Goal: Task Accomplishment & Management: Use online tool/utility

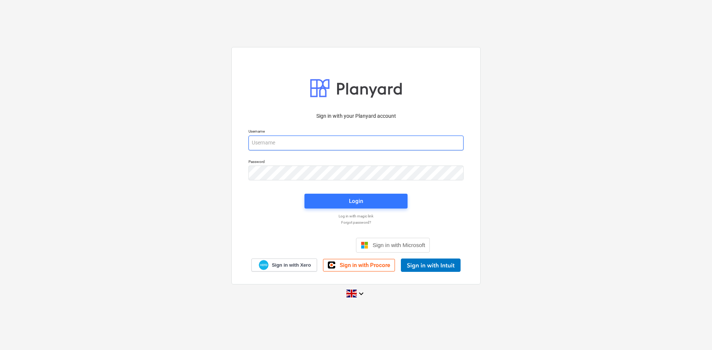
click at [354, 149] on input "email" at bounding box center [355, 143] width 215 height 15
type input "[PERSON_NAME][EMAIL_ADDRESS][PERSON_NAME][DOMAIN_NAME]"
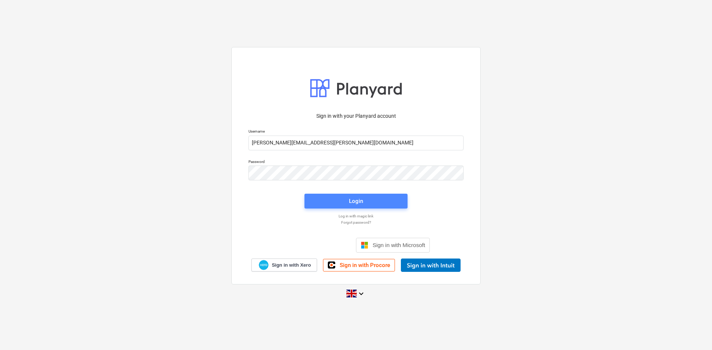
click at [363, 207] on button "Login" at bounding box center [355, 201] width 103 height 15
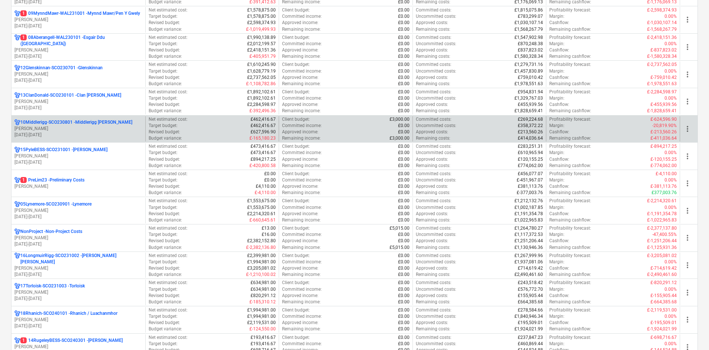
scroll to position [334, 0]
click at [92, 178] on div "1 PreLim23 - Preliminary Costs" at bounding box center [78, 179] width 128 height 6
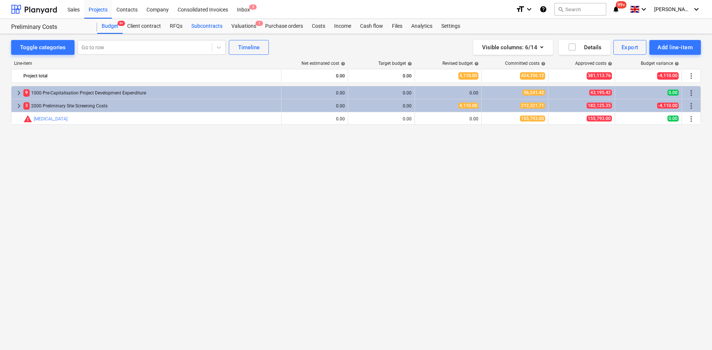
click at [215, 24] on div "Subcontracts" at bounding box center [207, 26] width 40 height 15
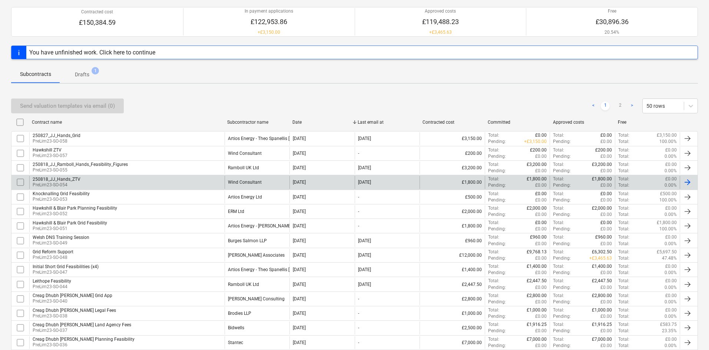
scroll to position [74, 0]
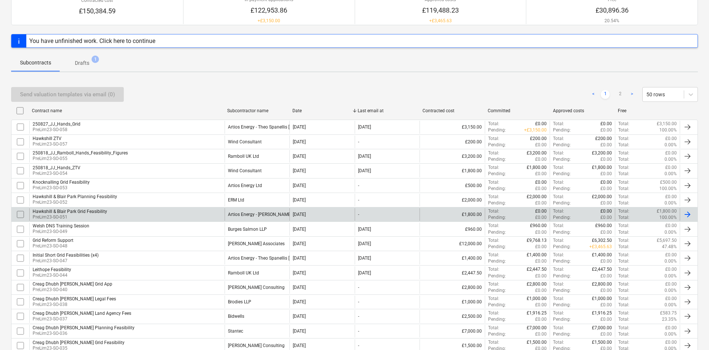
click at [151, 213] on div "Hawkshill & Blair Park Grid Feasibility PreLim23-SO-051" at bounding box center [126, 214] width 195 height 13
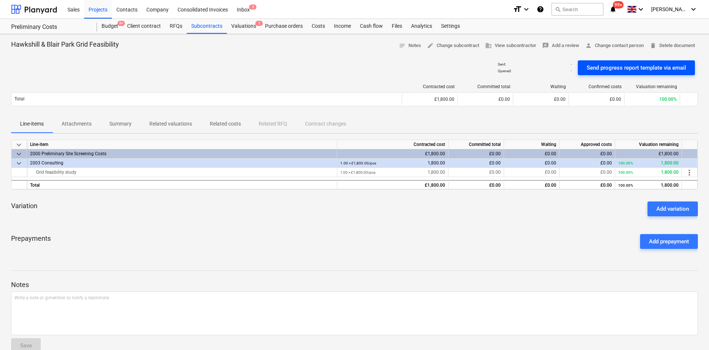
click at [637, 67] on div "Send progress report template via email" at bounding box center [636, 68] width 99 height 10
click at [66, 122] on p "Attachments" at bounding box center [77, 124] width 30 height 8
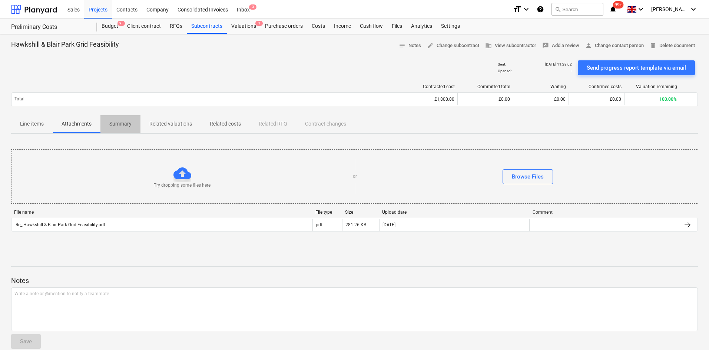
click at [137, 121] on span "Summary" at bounding box center [120, 124] width 40 height 12
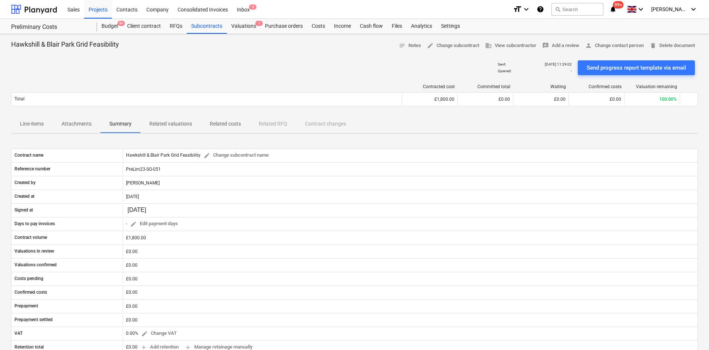
click at [162, 121] on p "Related valuations" at bounding box center [170, 124] width 43 height 8
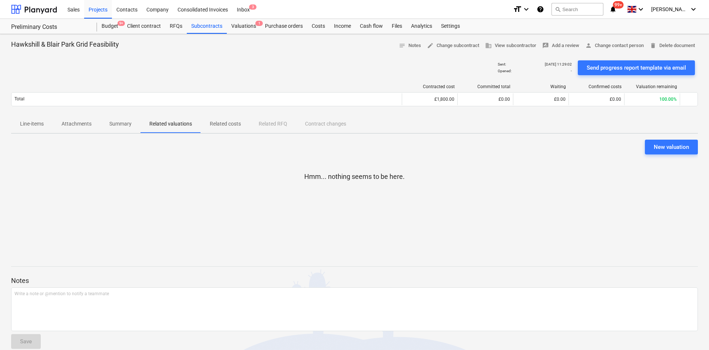
click at [225, 121] on p "Related costs" at bounding box center [225, 124] width 31 height 8
click at [40, 124] on p "Line-items" at bounding box center [32, 124] width 24 height 8
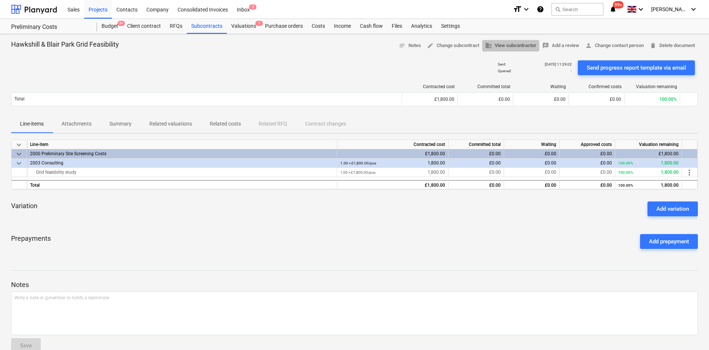
click at [526, 47] on span "business View subcontractor" at bounding box center [510, 46] width 51 height 9
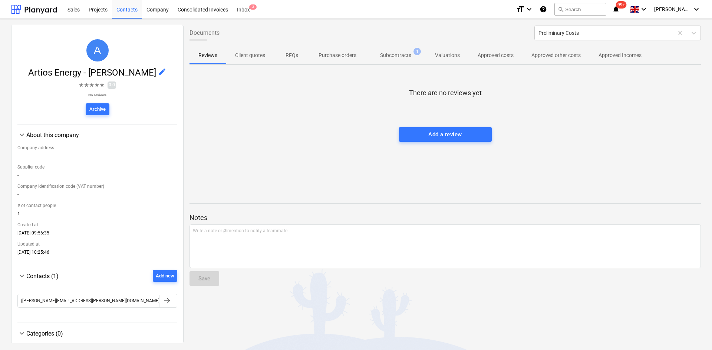
scroll to position [22, 0]
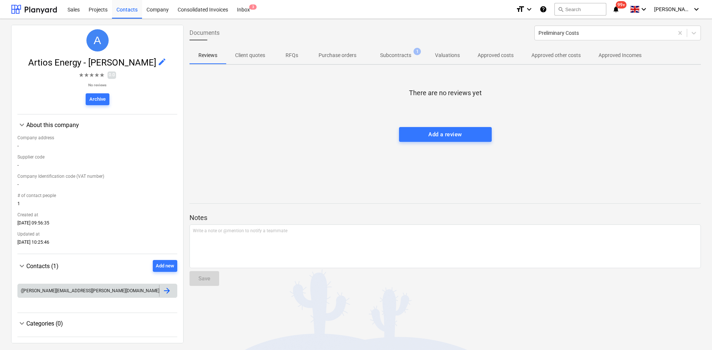
click at [98, 292] on div "([PERSON_NAME][EMAIL_ADDRESS][PERSON_NAME][DOMAIN_NAME])" at bounding box center [88, 291] width 141 height 12
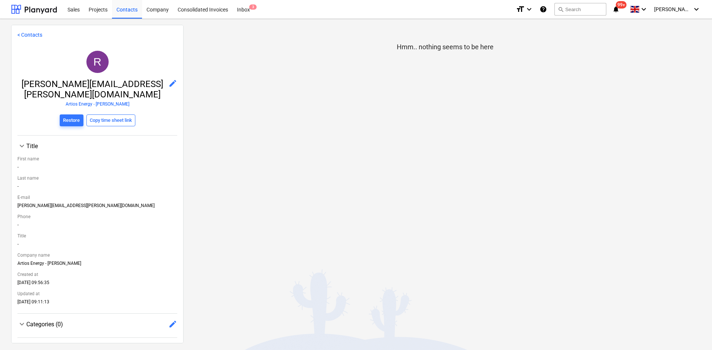
click at [43, 203] on div "[PERSON_NAME][EMAIL_ADDRESS][PERSON_NAME][DOMAIN_NAME]" at bounding box center [97, 207] width 160 height 8
click at [33, 32] on link "< Contacts" at bounding box center [29, 35] width 25 height 6
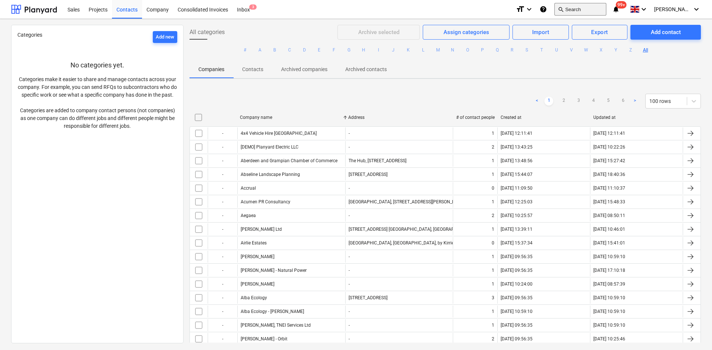
click at [585, 10] on button "search Search" at bounding box center [580, 9] width 52 height 13
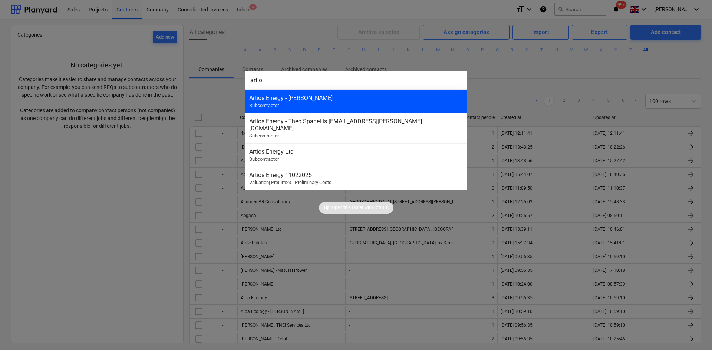
type input "artio"
click at [355, 93] on div "Artios Energy - [PERSON_NAME] Subcontractor" at bounding box center [356, 101] width 222 height 23
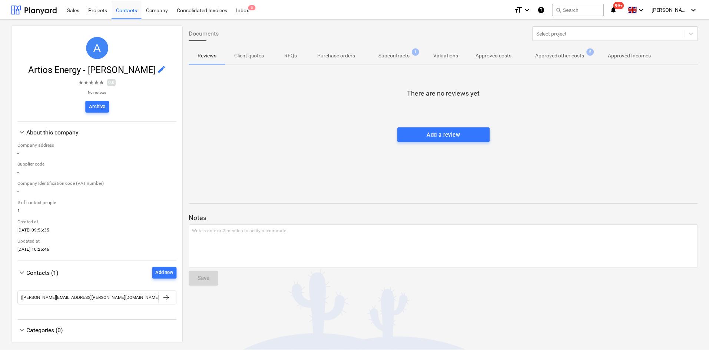
scroll to position [22, 0]
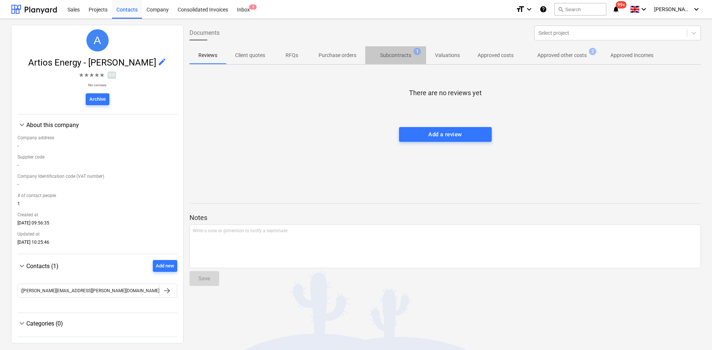
click at [399, 54] on p "Subcontracts" at bounding box center [395, 56] width 31 height 8
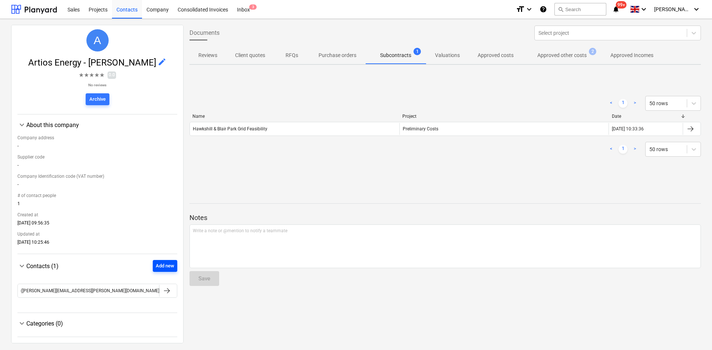
click at [165, 264] on div "Add new" at bounding box center [165, 266] width 19 height 9
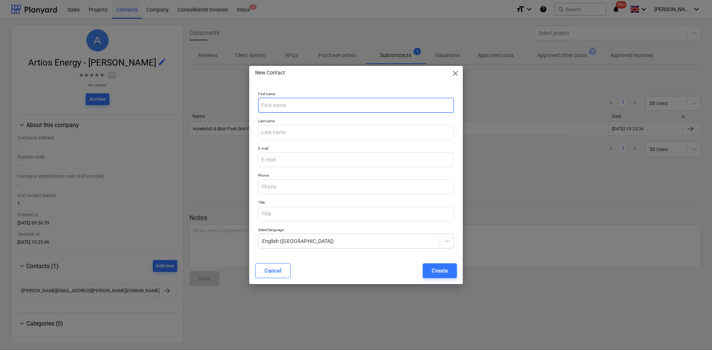
click at [292, 105] on input "text" at bounding box center [356, 105] width 196 height 15
type input "Theo"
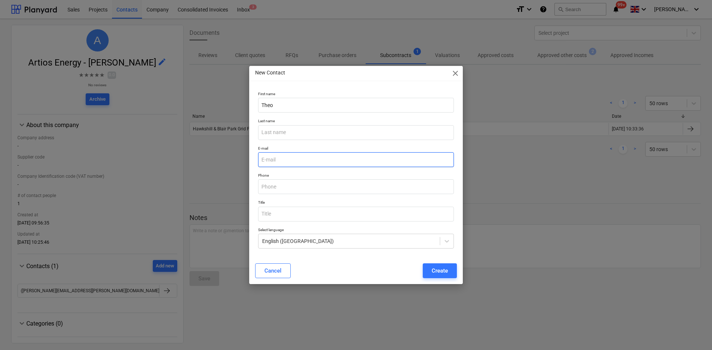
click at [287, 155] on input "email" at bounding box center [356, 159] width 196 height 15
paste input "[PERSON_NAME] <[PERSON_NAME][EMAIL_ADDRESS][DOMAIN_NAME]>"
drag, startPoint x: 295, startPoint y: 160, endPoint x: 275, endPoint y: 158, distance: 20.5
click at [275, 158] on input "[PERSON_NAME] <[PERSON_NAME][EMAIL_ADDRESS][DOMAIN_NAME]>" at bounding box center [356, 159] width 196 height 15
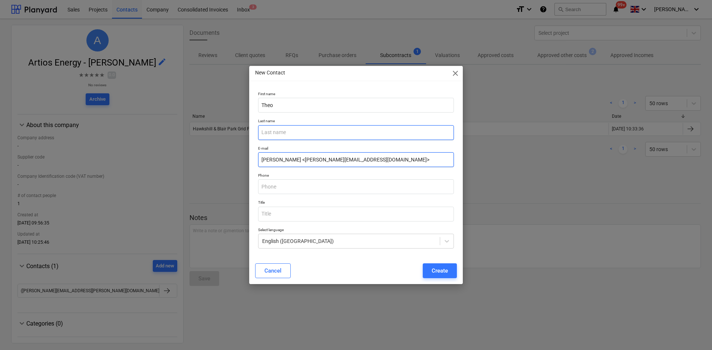
type input "[PERSON_NAME] <[PERSON_NAME][EMAIL_ADDRESS][DOMAIN_NAME]>"
click at [279, 134] on input "text" at bounding box center [356, 132] width 196 height 15
paste input "Spanellis"
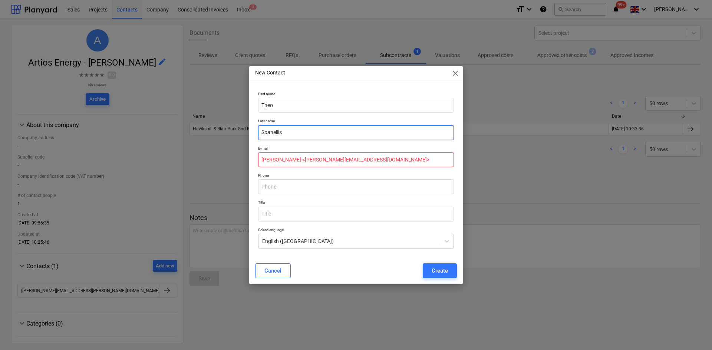
type input "Spanellis"
click at [296, 162] on input "[PERSON_NAME] <[PERSON_NAME][EMAIL_ADDRESS][DOMAIN_NAME]>" at bounding box center [356, 159] width 196 height 15
click at [313, 171] on div "Phone" at bounding box center [356, 183] width 202 height 27
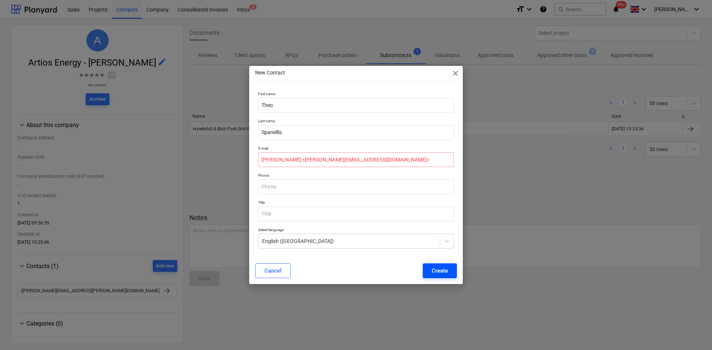
click at [443, 270] on div "Create" at bounding box center [440, 271] width 16 height 10
click at [333, 161] on input "[PERSON_NAME] <[PERSON_NAME][EMAIL_ADDRESS][DOMAIN_NAME]>" at bounding box center [356, 159] width 196 height 15
drag, startPoint x: 296, startPoint y: 161, endPoint x: 258, endPoint y: 160, distance: 38.6
click at [258, 160] on div "E-mail [PERSON_NAME] <[PERSON_NAME][EMAIL_ADDRESS][DOMAIN_NAME]>" at bounding box center [356, 156] width 202 height 27
click at [374, 157] on input "[EMAIL_ADDRESS][DOMAIN_NAME]>" at bounding box center [356, 159] width 196 height 15
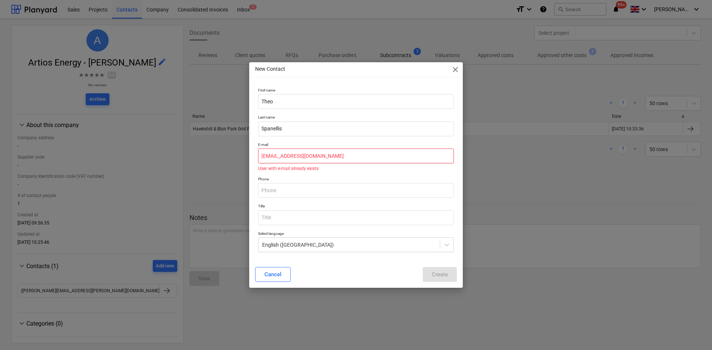
type input "[EMAIL_ADDRESS][DOMAIN_NAME]"
click at [315, 176] on div "Phone" at bounding box center [356, 187] width 202 height 27
click at [278, 271] on div "Cancel" at bounding box center [272, 275] width 17 height 10
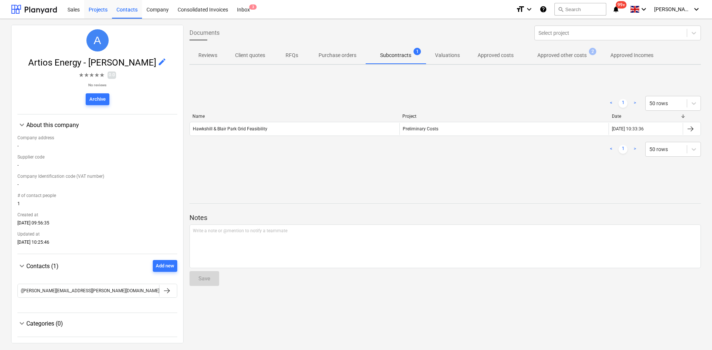
click at [104, 9] on div "Projects" at bounding box center [98, 9] width 28 height 19
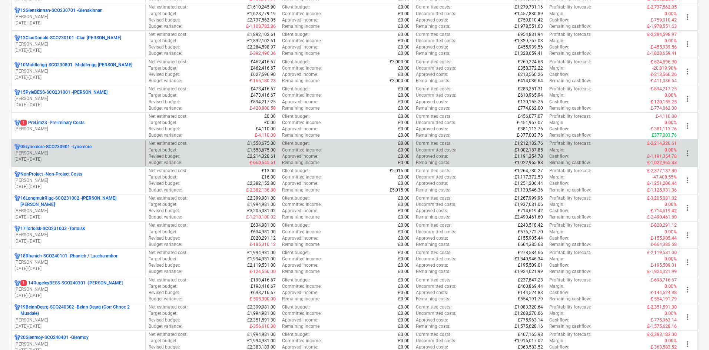
scroll to position [408, 0]
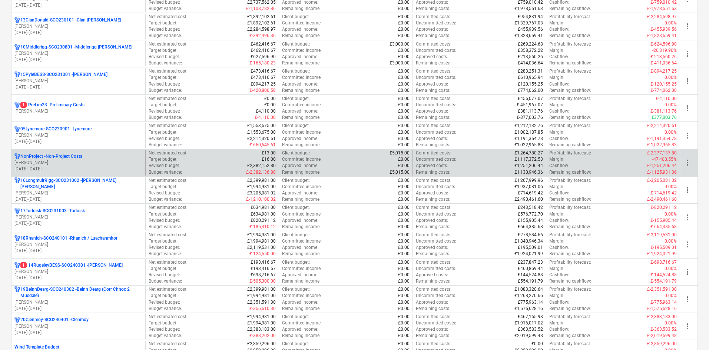
click at [79, 160] on p "[PERSON_NAME]" at bounding box center [78, 163] width 128 height 6
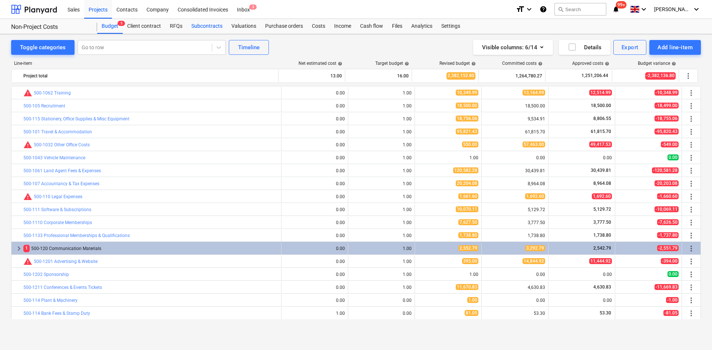
click at [218, 24] on div "Subcontracts" at bounding box center [207, 26] width 40 height 15
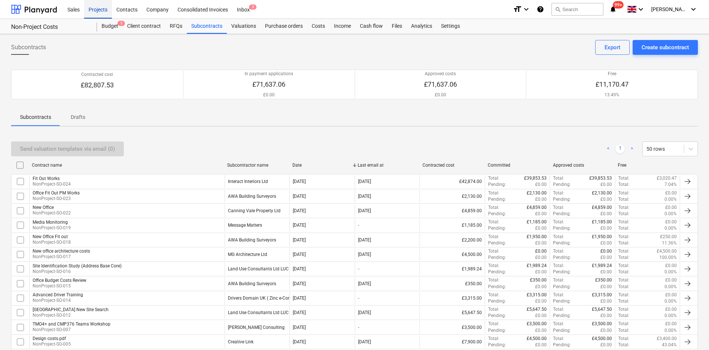
click at [102, 7] on div "Projects" at bounding box center [98, 9] width 28 height 19
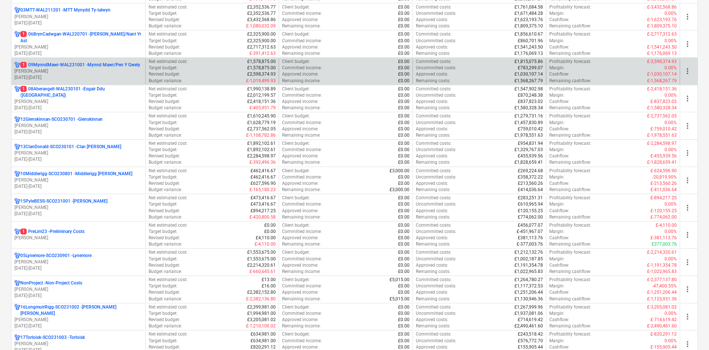
scroll to position [334, 0]
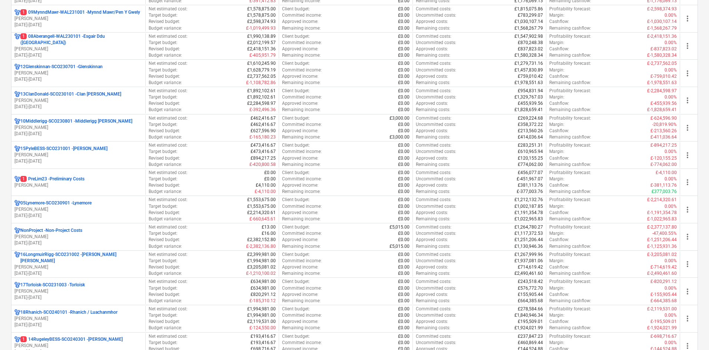
click at [101, 187] on p "[PERSON_NAME]" at bounding box center [78, 185] width 128 height 6
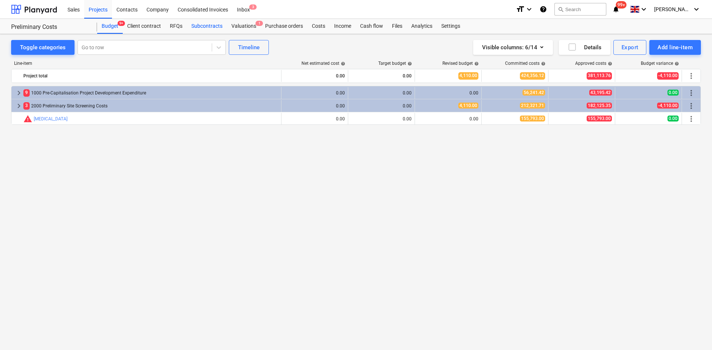
click at [193, 29] on div "Subcontracts" at bounding box center [207, 26] width 40 height 15
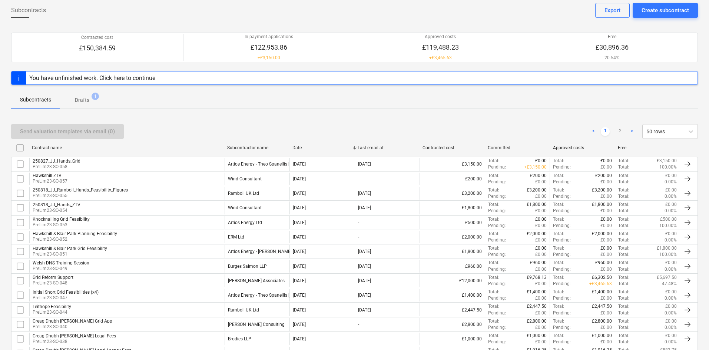
scroll to position [111, 0]
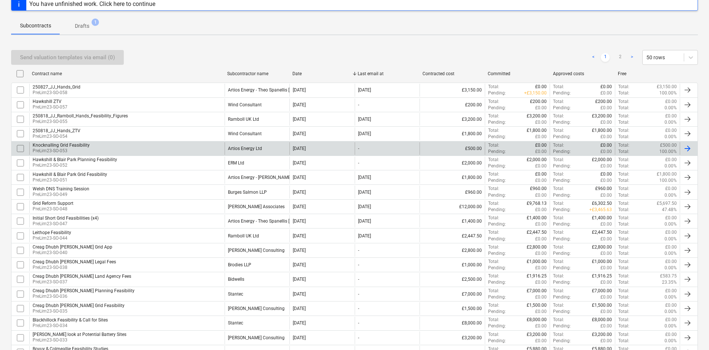
click at [180, 148] on div "Knocknalling Grid Feasibility PreLim23-SO-053" at bounding box center [126, 148] width 195 height 13
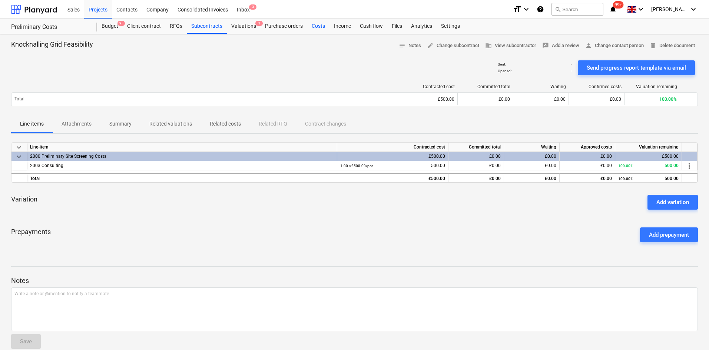
click at [310, 25] on div "Costs" at bounding box center [318, 26] width 22 height 15
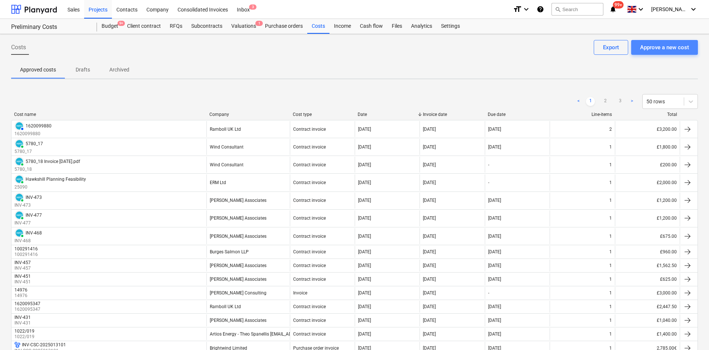
click at [651, 46] on div "Approve a new cost" at bounding box center [664, 48] width 49 height 10
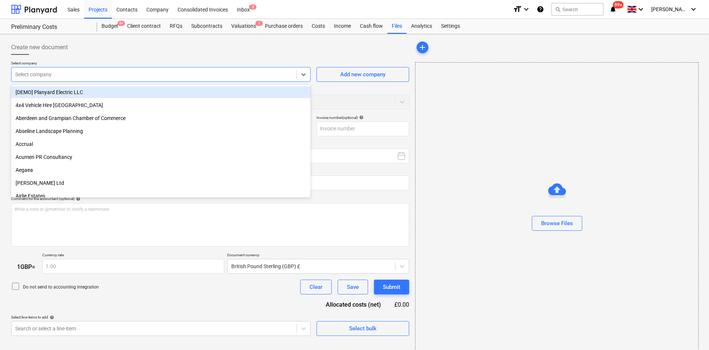
click at [262, 77] on div at bounding box center [154, 74] width 278 height 7
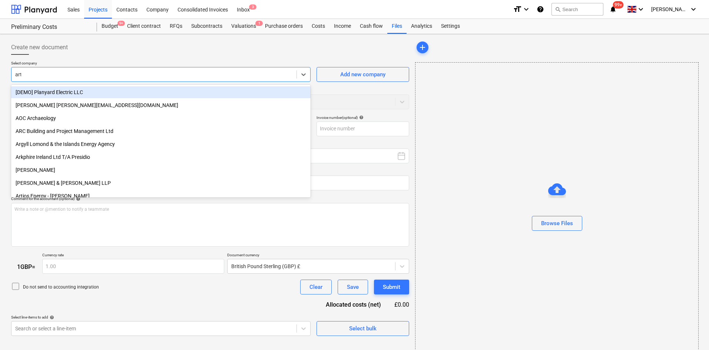
type input "arti"
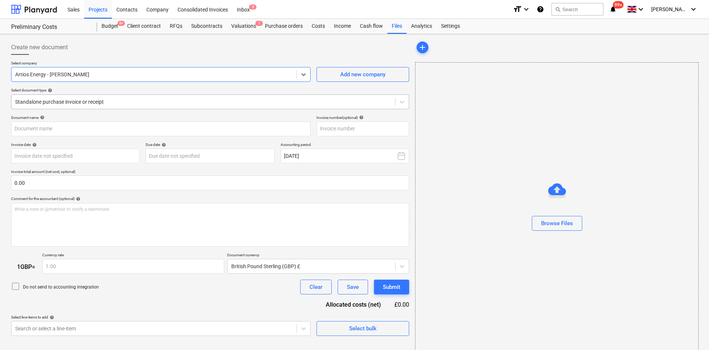
click at [225, 95] on div "Standalone purchase invoice or receipt" at bounding box center [210, 102] width 398 height 15
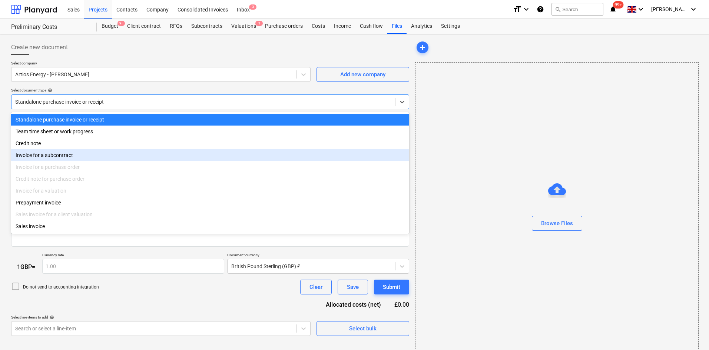
click at [87, 154] on div "Invoice for a subcontract" at bounding box center [210, 155] width 398 height 12
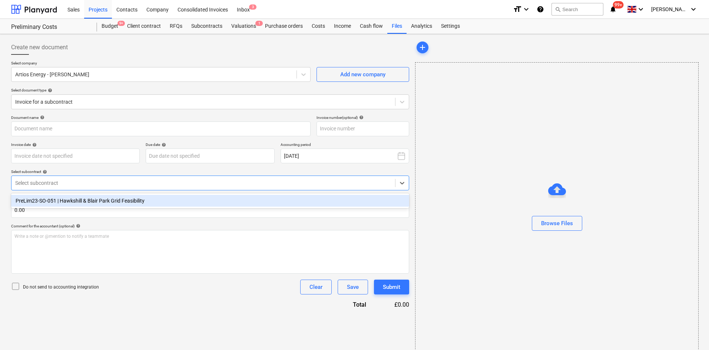
click at [87, 185] on div at bounding box center [203, 182] width 376 height 7
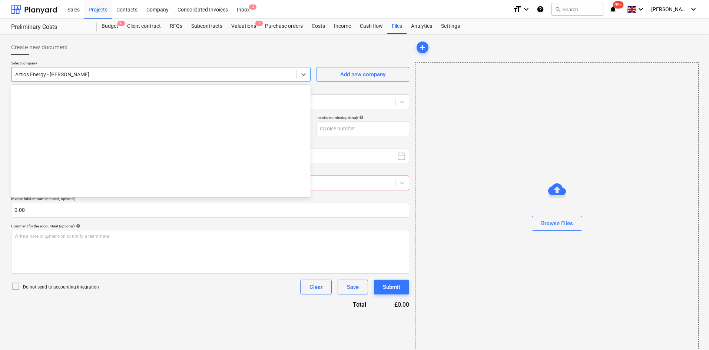
click at [100, 73] on div at bounding box center [154, 74] width 278 height 7
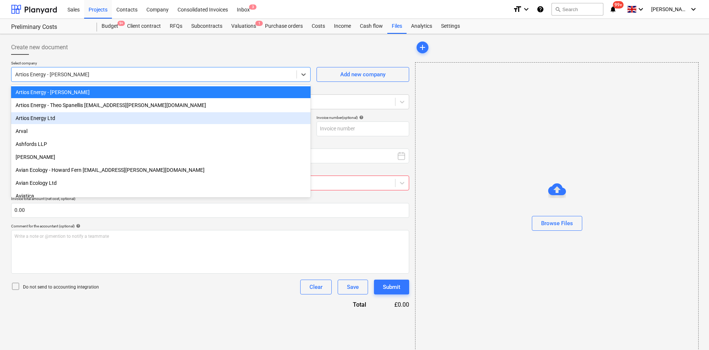
click at [76, 117] on div "Artios Energy Ltd" at bounding box center [161, 118] width 300 height 12
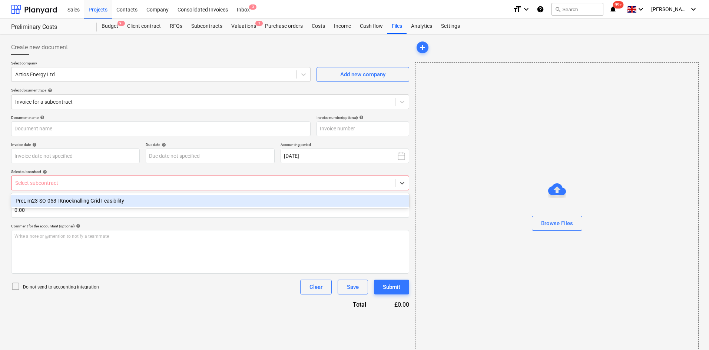
click at [72, 185] on div at bounding box center [203, 182] width 376 height 7
click at [75, 203] on div "PreLim23-SO-053 | Knocknalling Grid Feasibility" at bounding box center [210, 201] width 398 height 12
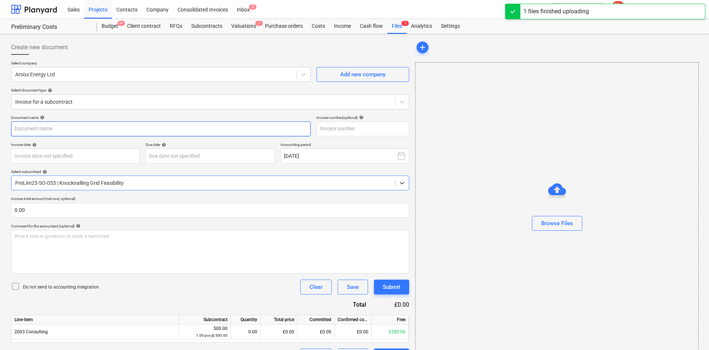
type input "Invoice 1022_023 - Knocknalling Short Grid Feasibility.pdf"
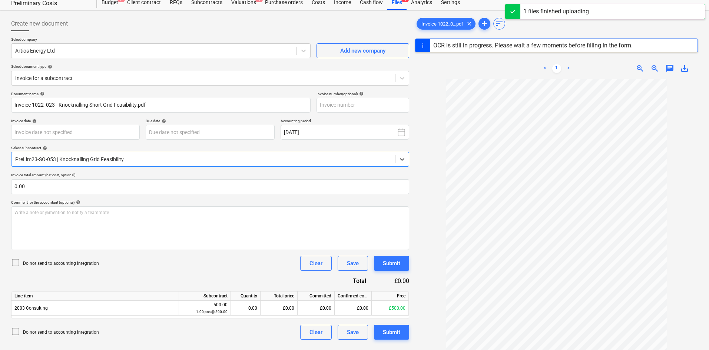
scroll to position [37, 0]
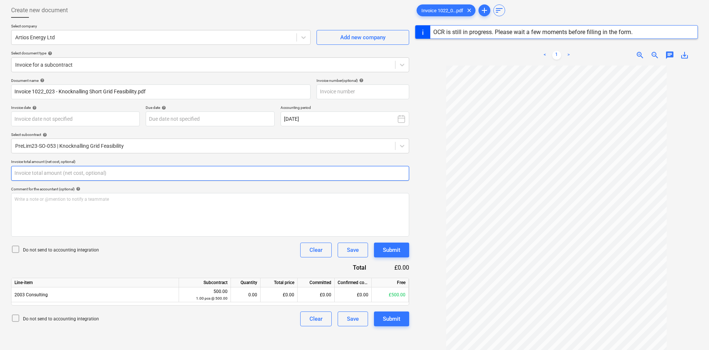
drag, startPoint x: 59, startPoint y: 175, endPoint x: 31, endPoint y: 174, distance: 28.6
click at [31, 174] on input "text" at bounding box center [210, 173] width 398 height 15
type input "5"
type input "22949547"
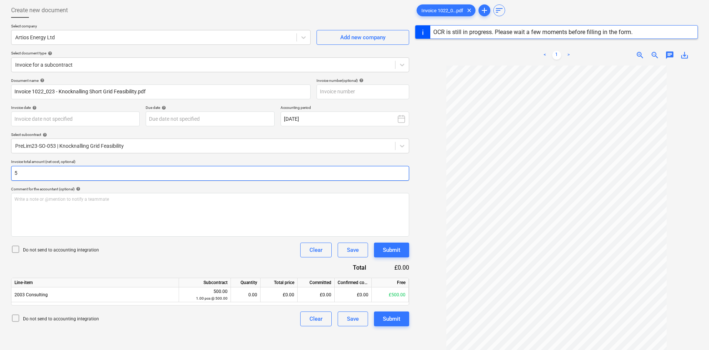
type input "[DATE]"
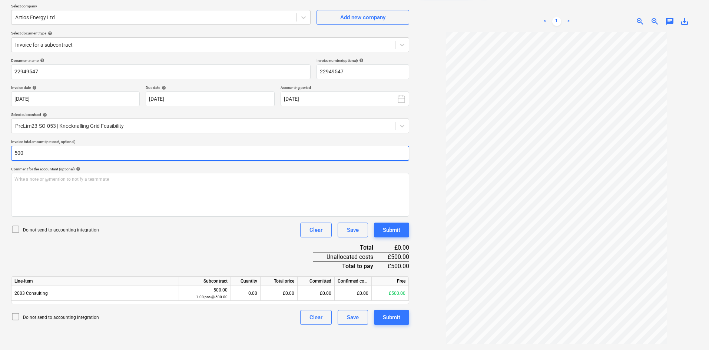
scroll to position [74, 0]
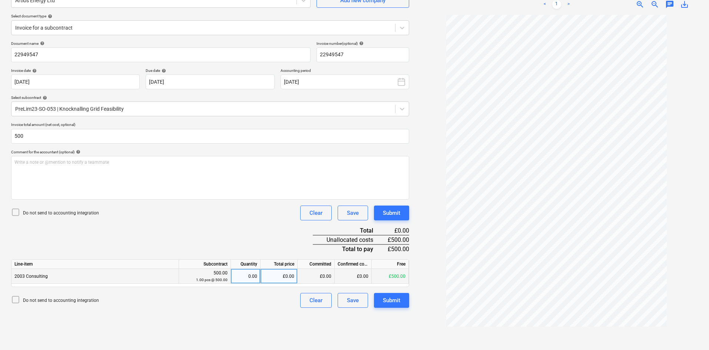
type input "500.00"
click at [249, 275] on div "0.00" at bounding box center [245, 276] width 23 height 15
type input "1"
click at [234, 217] on div "Do not send to accounting integration Clear Save Submit" at bounding box center [210, 213] width 398 height 15
click at [396, 303] on div "Submit" at bounding box center [391, 301] width 17 height 10
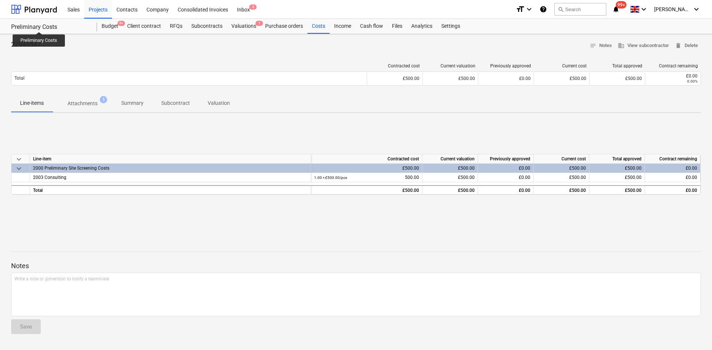
click at [39, 25] on div "Preliminary Costs" at bounding box center [49, 27] width 77 height 8
click at [33, 28] on div "Preliminary Costs" at bounding box center [49, 27] width 77 height 8
click at [35, 11] on div at bounding box center [34, 9] width 46 height 19
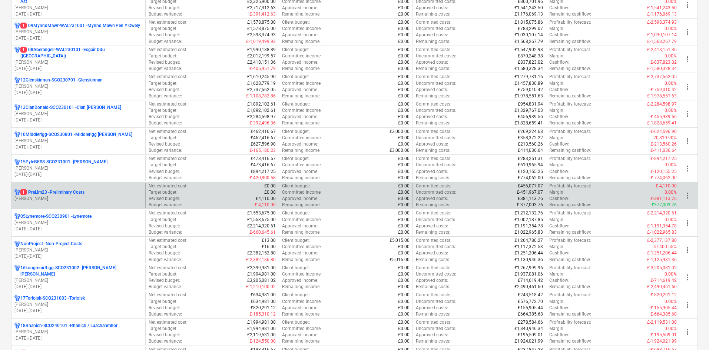
scroll to position [334, 0]
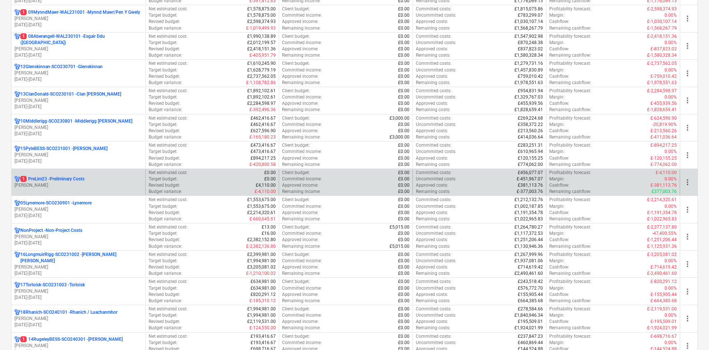
click at [76, 179] on p "1 PreLim23 - Preliminary Costs" at bounding box center [52, 179] width 64 height 6
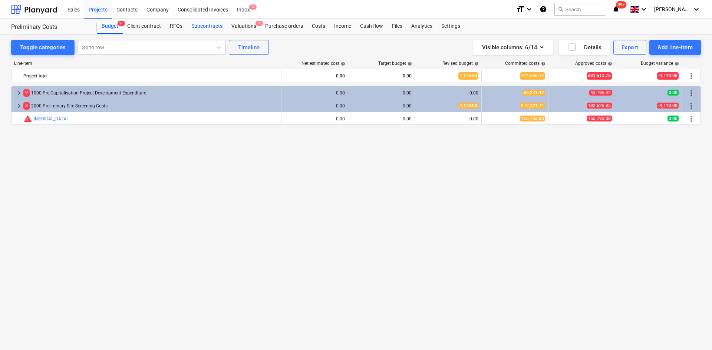
click at [197, 25] on div "Subcontracts" at bounding box center [207, 26] width 40 height 15
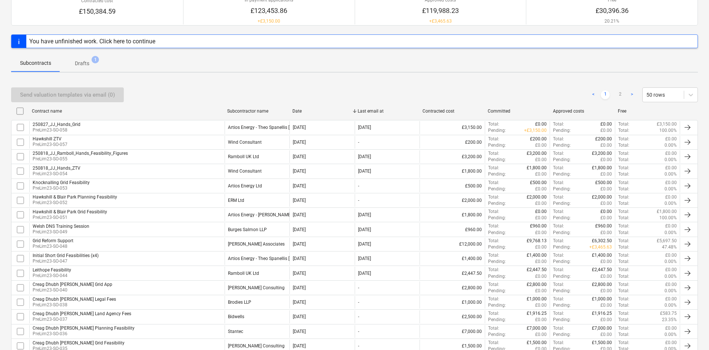
scroll to position [74, 0]
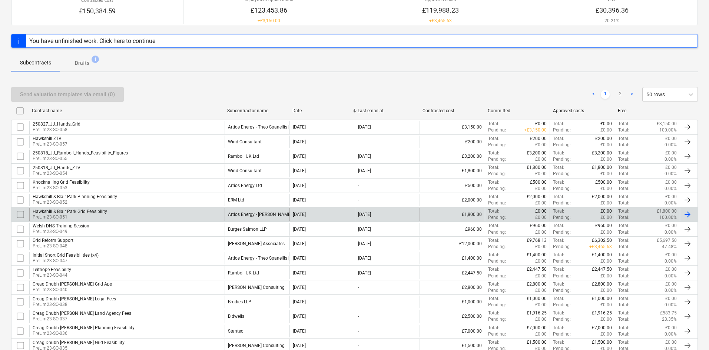
click at [156, 215] on div "Hawkshill & Blair Park Grid Feasibility PreLim23-SO-051" at bounding box center [126, 214] width 195 height 13
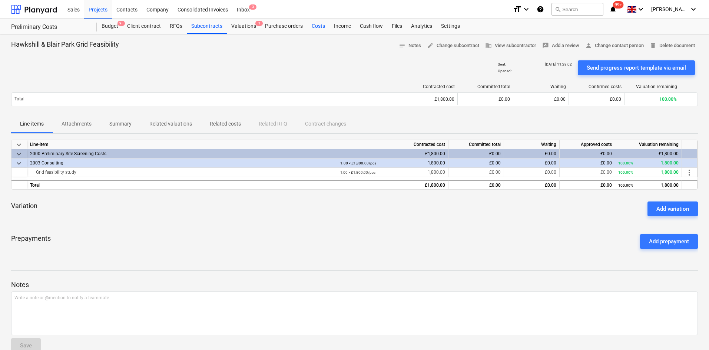
click at [318, 25] on div "Costs" at bounding box center [318, 26] width 22 height 15
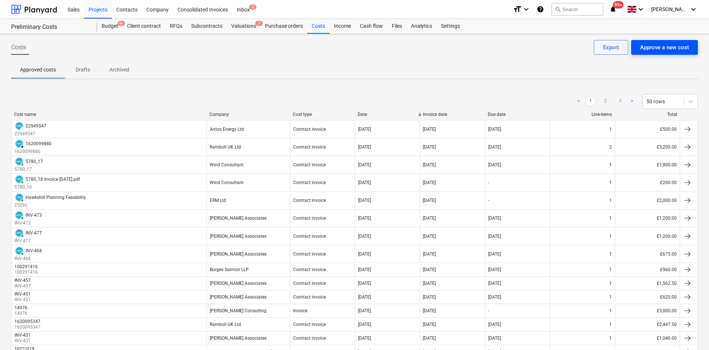
click at [677, 49] on div "Approve a new cost" at bounding box center [664, 48] width 49 height 10
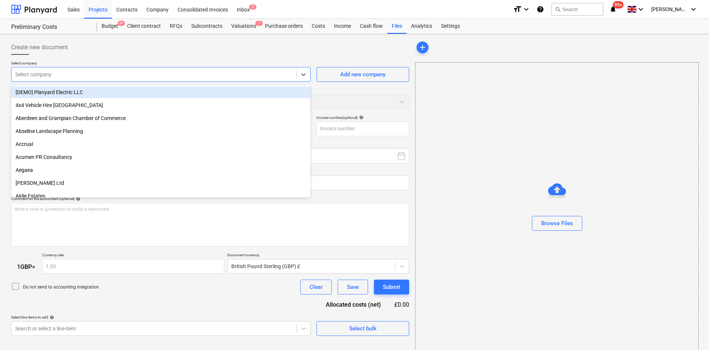
click at [49, 72] on div at bounding box center [154, 74] width 278 height 7
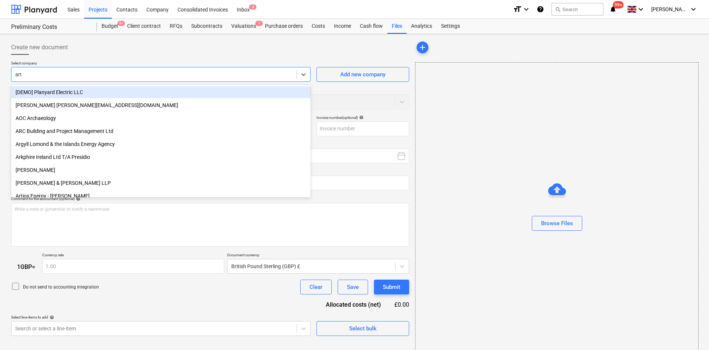
type input "arti"
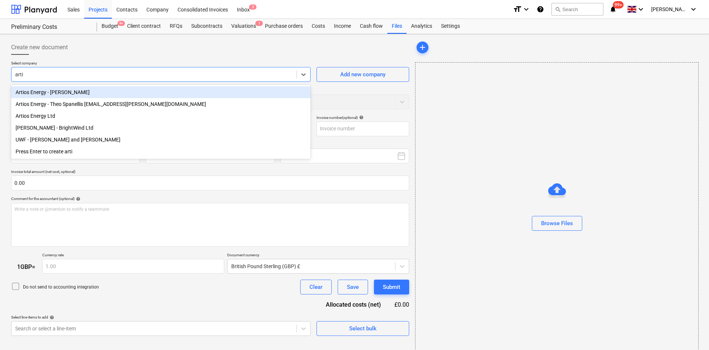
click at [91, 93] on div "Artios Energy - [PERSON_NAME]" at bounding box center [161, 92] width 300 height 12
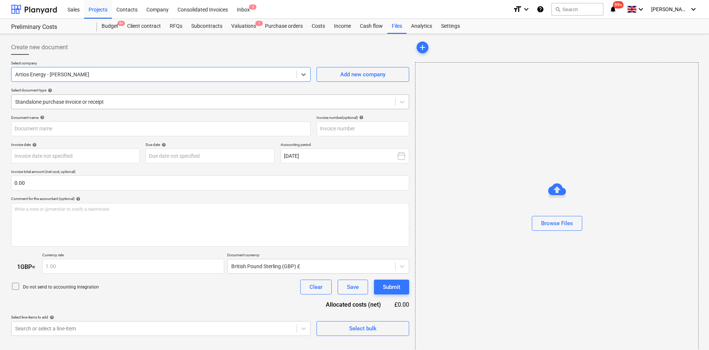
click at [72, 100] on div at bounding box center [203, 101] width 376 height 7
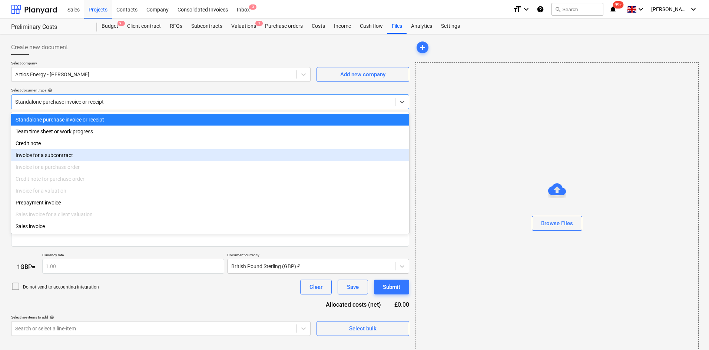
click at [73, 158] on div "Invoice for a subcontract" at bounding box center [210, 155] width 398 height 12
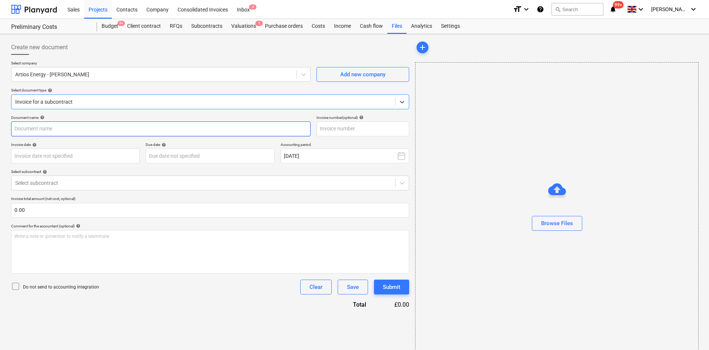
click at [75, 127] on input "text" at bounding box center [161, 129] width 300 height 15
click at [81, 182] on div at bounding box center [203, 182] width 376 height 7
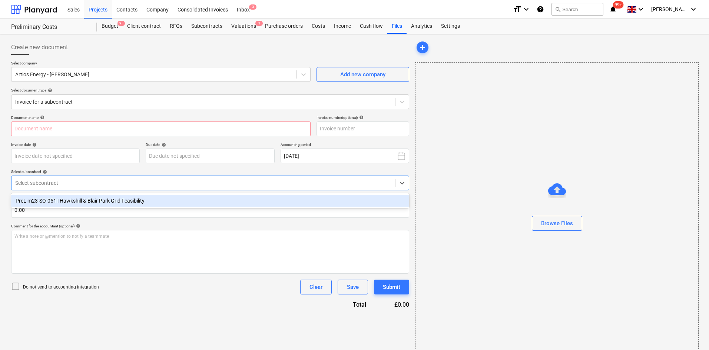
click at [90, 198] on div "PreLim23-SO-051 | Hawkshill & Blair Park Grid Feasibility" at bounding box center [210, 201] width 398 height 12
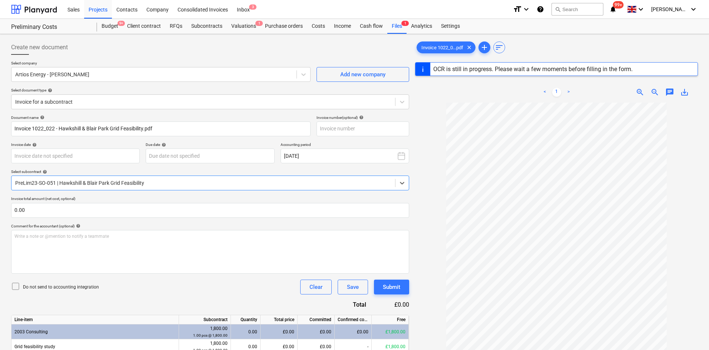
type input "22949547"
type input "[DATE]"
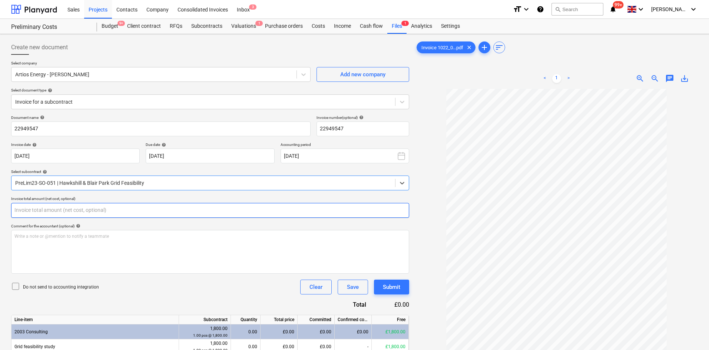
click at [61, 209] on input "text" at bounding box center [210, 210] width 398 height 15
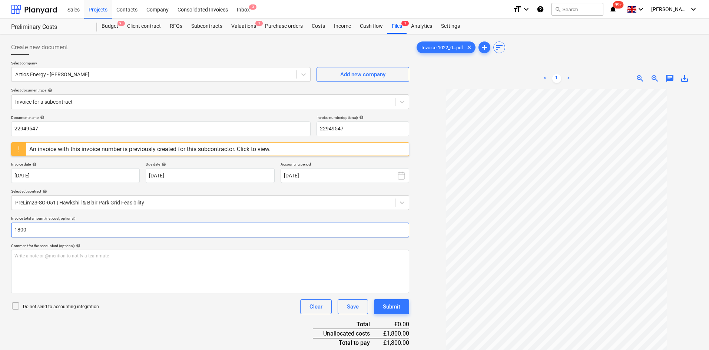
scroll to position [74, 0]
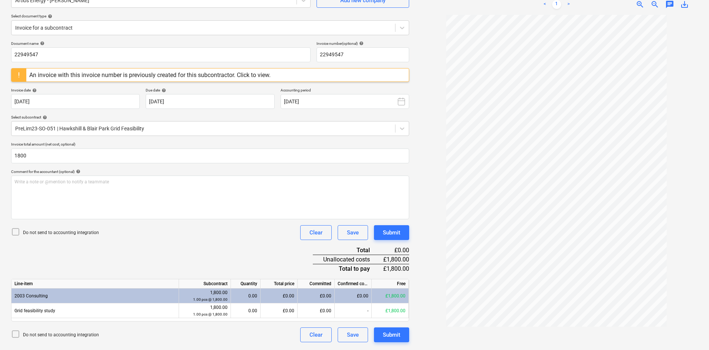
type input "1,800.00"
click at [188, 246] on div "Document name help 22949547 Invoice number (optional) help 22949547 An invoice …" at bounding box center [210, 191] width 398 height 301
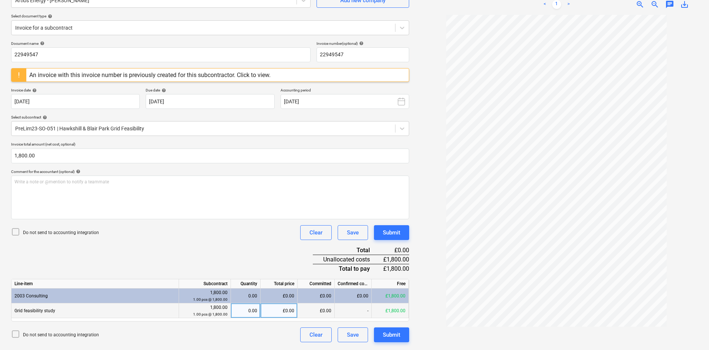
click at [240, 310] on div "0.00" at bounding box center [245, 311] width 23 height 15
click at [215, 246] on div "Document name help 22949547 Invoice number (optional) help 22949547 An invoice …" at bounding box center [210, 191] width 398 height 301
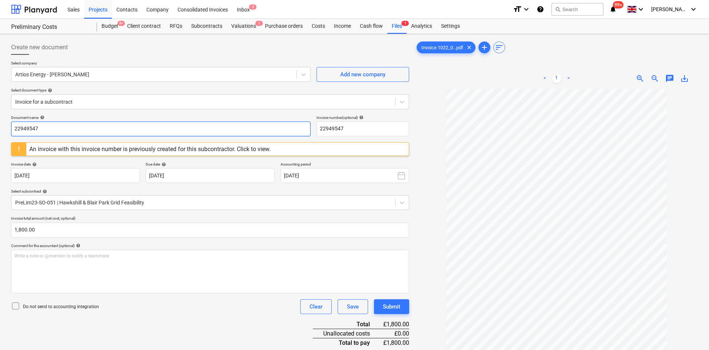
click at [99, 125] on input "22949547" at bounding box center [161, 129] width 300 height 15
drag, startPoint x: 112, startPoint y: 125, endPoint x: 5, endPoint y: 124, distance: 106.8
click at [5, 124] on div "Create new document Select company Artios Energy - [PERSON_NAME] Add new compan…" at bounding box center [354, 229] width 709 height 390
type input "Hawkshill & Blair Park Grid Feasibility"
click at [349, 131] on input "22949547" at bounding box center [363, 129] width 93 height 15
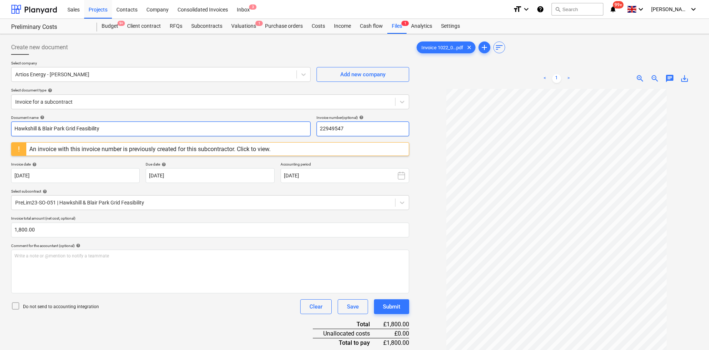
drag, startPoint x: 361, startPoint y: 127, endPoint x: 303, endPoint y: 122, distance: 58.8
click at [303, 122] on div "Document name help [PERSON_NAME] & Blair Park Grid Feasibility Invoice number (…" at bounding box center [210, 125] width 398 height 21
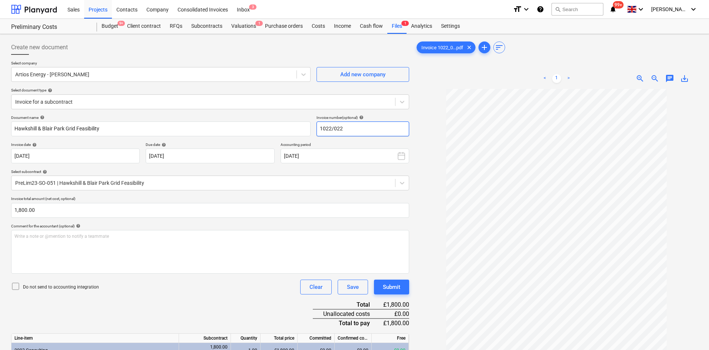
type input "1022/022"
click at [428, 132] on div at bounding box center [556, 254] width 283 height 330
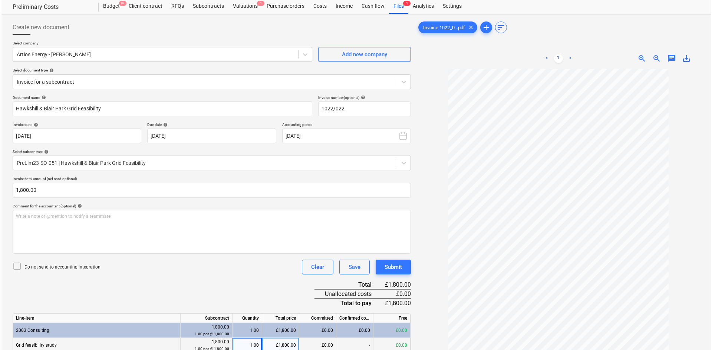
scroll to position [74, 0]
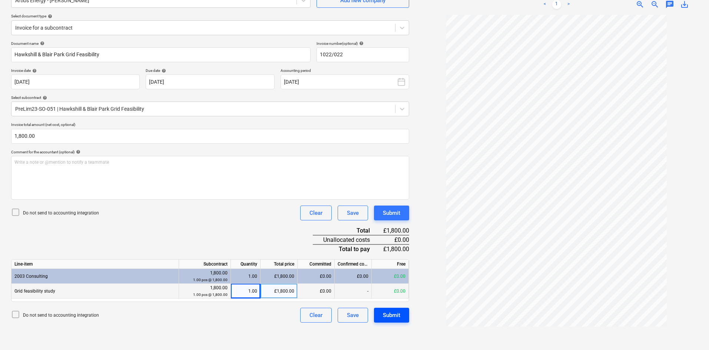
click at [389, 316] on div "Submit" at bounding box center [391, 316] width 17 height 10
